Goal: Task Accomplishment & Management: Manage account settings

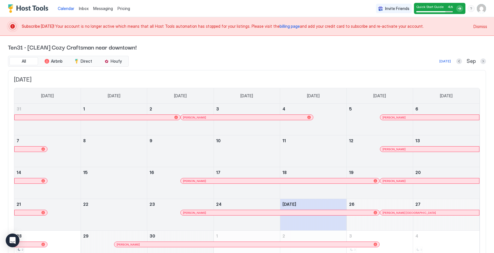
click at [480, 11] on img "User profile" at bounding box center [481, 8] width 9 height 9
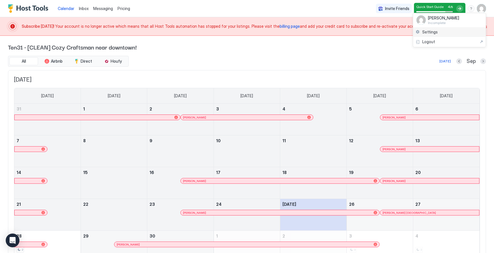
click at [444, 33] on div "Settings" at bounding box center [449, 32] width 73 height 10
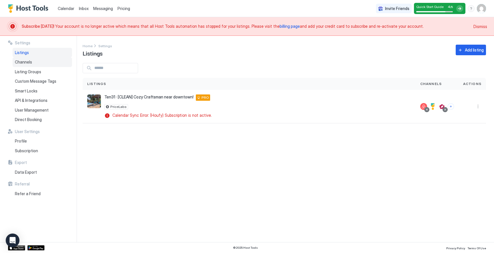
click at [42, 61] on div "Channels" at bounding box center [42, 62] width 59 height 10
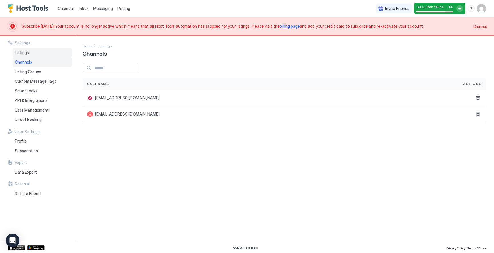
click at [42, 56] on div "Listings" at bounding box center [42, 53] width 59 height 10
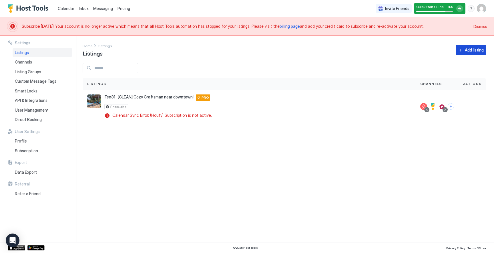
click at [471, 52] on div "Add listing" at bounding box center [474, 50] width 19 height 6
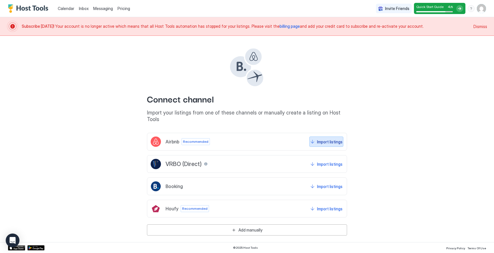
click at [331, 139] on div "Import listings" at bounding box center [329, 142] width 25 height 6
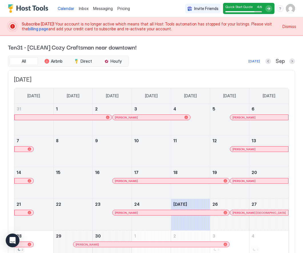
click at [283, 9] on div "menu" at bounding box center [280, 8] width 7 height 7
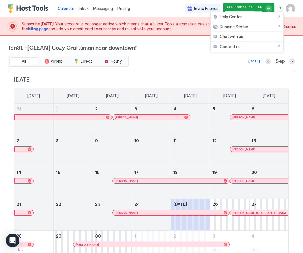
click at [290, 8] on div at bounding box center [151, 126] width 303 height 253
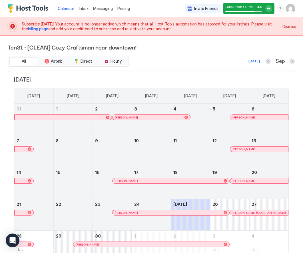
click at [291, 10] on img "User profile" at bounding box center [290, 8] width 9 height 9
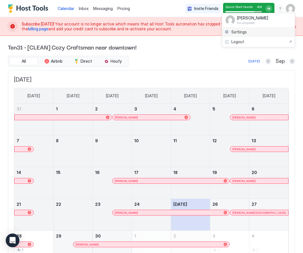
click at [264, 30] on div "Settings" at bounding box center [258, 32] width 73 height 10
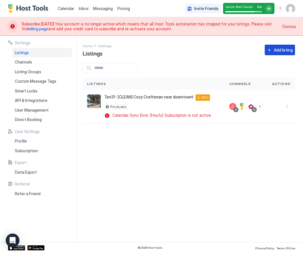
click at [275, 52] on div "Add listing" at bounding box center [283, 50] width 19 height 6
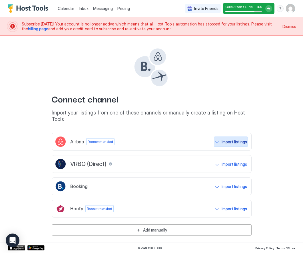
click at [229, 139] on div "Import listings" at bounding box center [234, 142] width 25 height 6
